Goal: Task Accomplishment & Management: Use online tool/utility

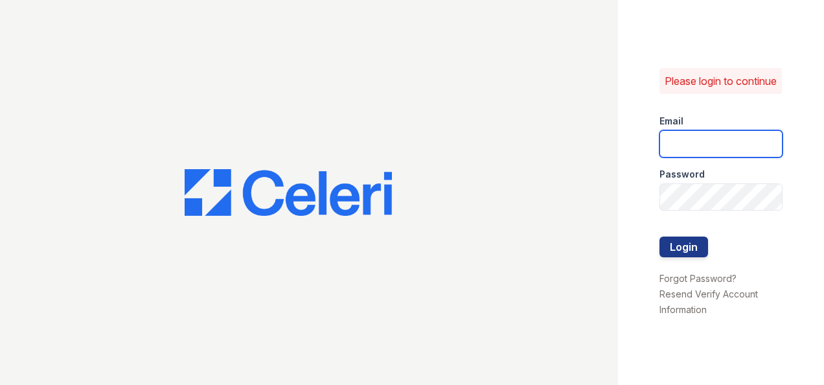
type input "ryenh@livebe.com"
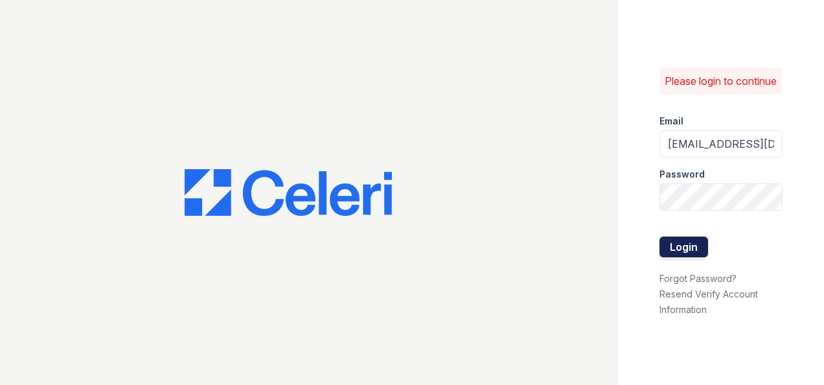
click at [682, 251] on button "Login" at bounding box center [683, 246] width 49 height 21
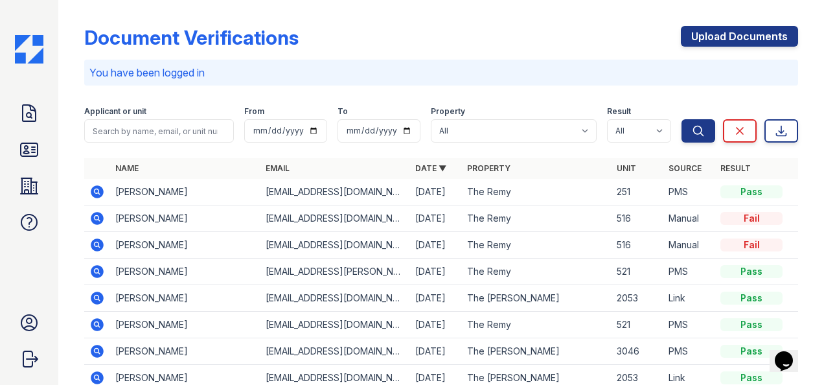
click at [26, 129] on div "Doc Verifications ID Verifications Properties FAQ" at bounding box center [29, 168] width 31 height 140
click at [36, 101] on link "Doc Verifications" at bounding box center [29, 113] width 31 height 31
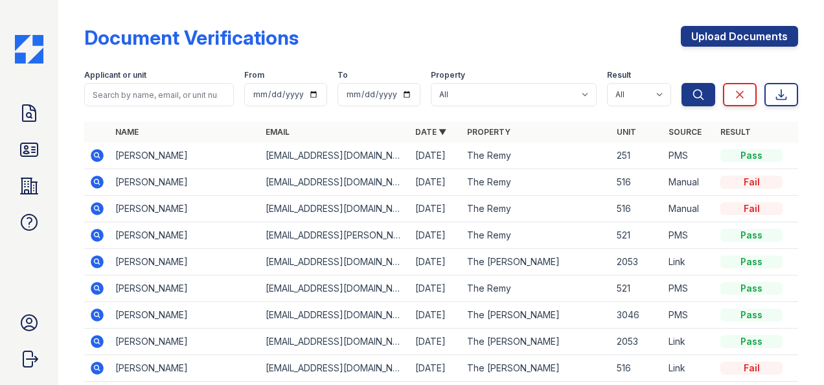
click at [22, 131] on div "Doc Verifications ID Verifications Properties FAQ" at bounding box center [29, 168] width 31 height 140
click at [15, 137] on link "ID Verifications" at bounding box center [29, 149] width 31 height 31
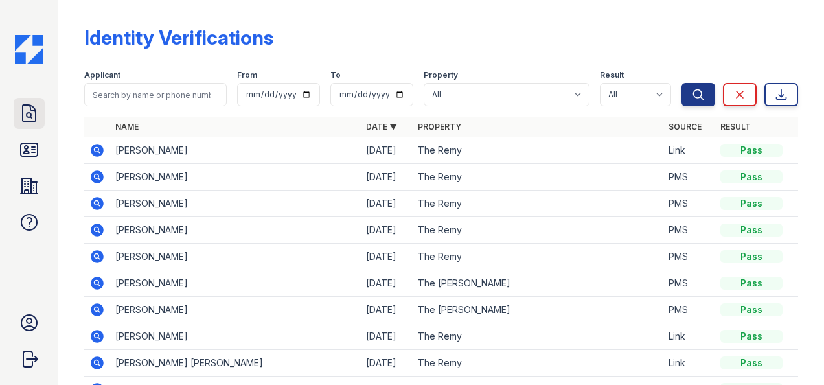
click at [19, 109] on icon at bounding box center [29, 113] width 21 height 21
